Goal: Navigation & Orientation: Find specific page/section

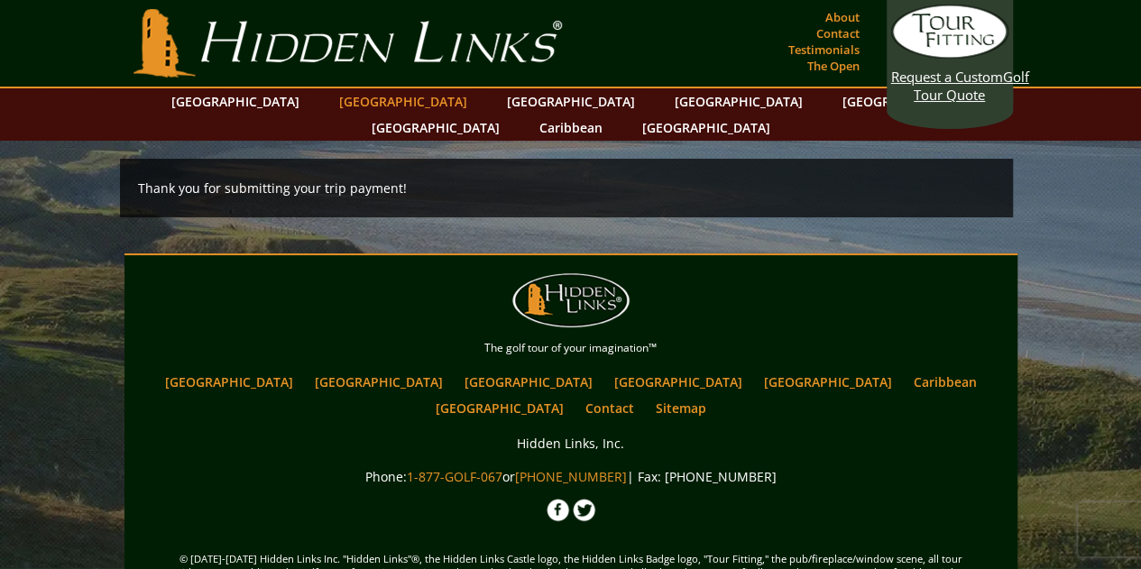
click at [374, 98] on link "[GEOGRAPHIC_DATA]" at bounding box center [403, 101] width 146 height 26
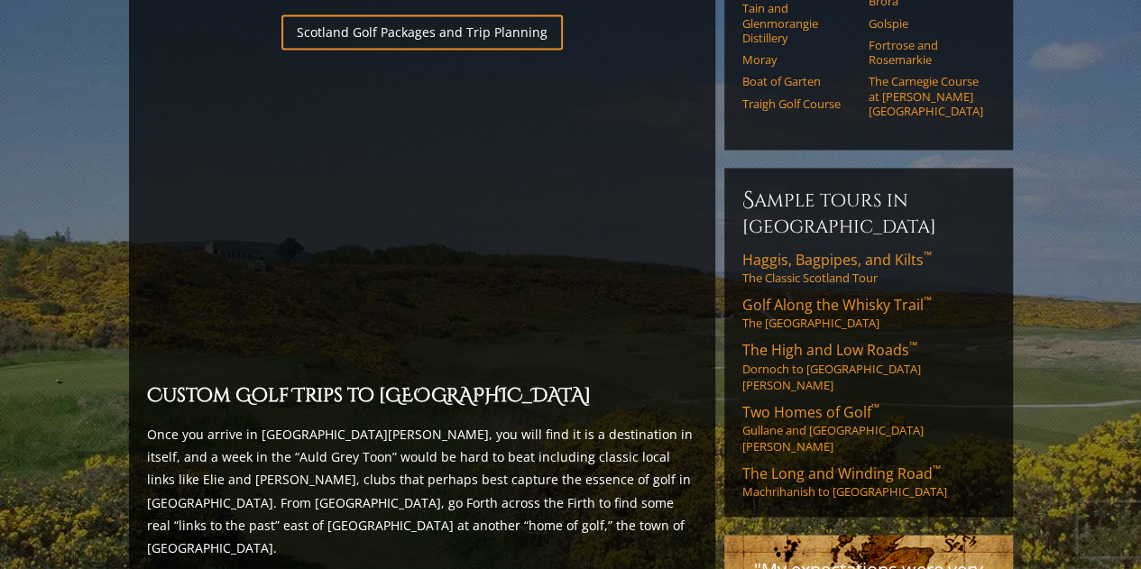
scroll to position [1539, 0]
